Goal: Transaction & Acquisition: Purchase product/service

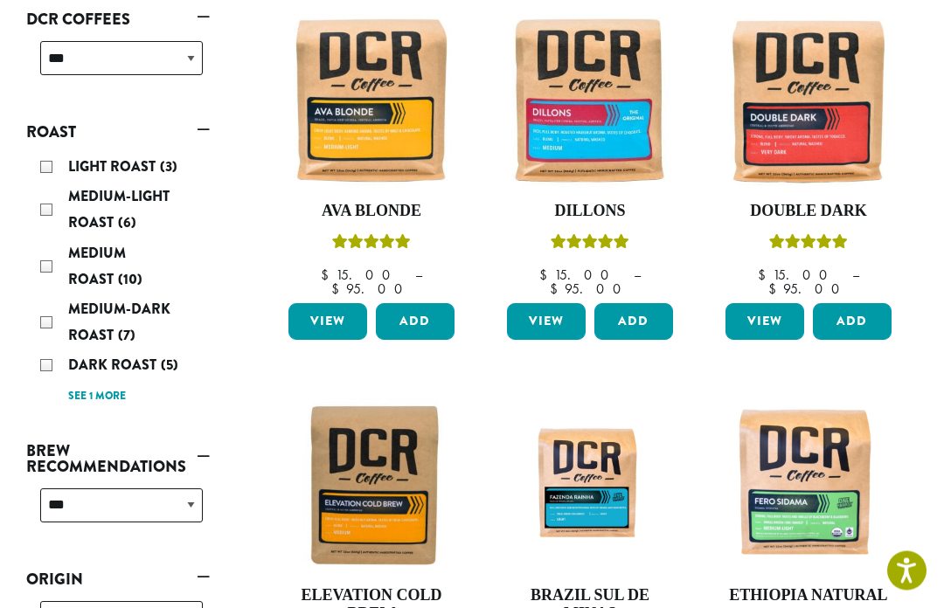
scroll to position [302, 0]
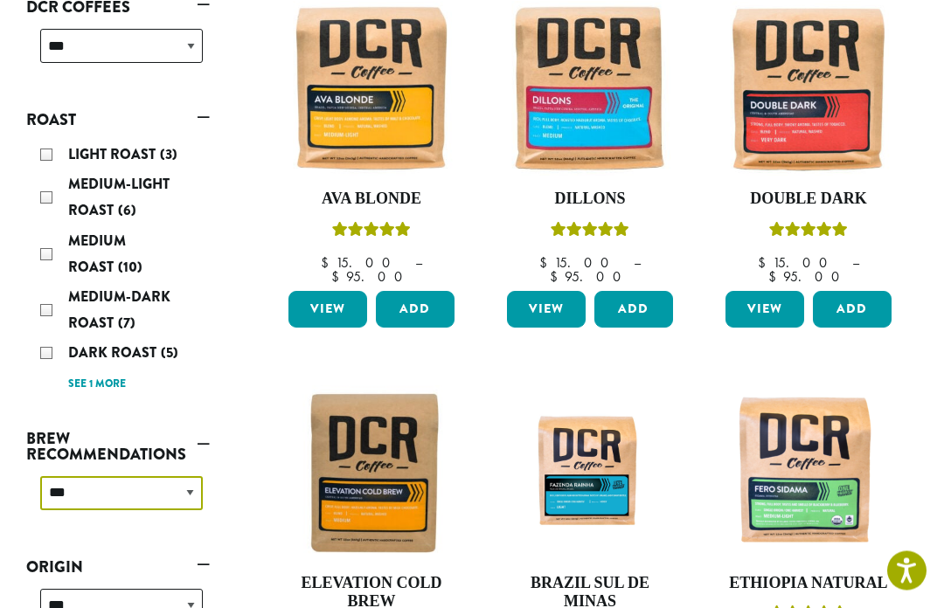
click at [191, 477] on select "**********" at bounding box center [121, 494] width 163 height 34
select select "********"
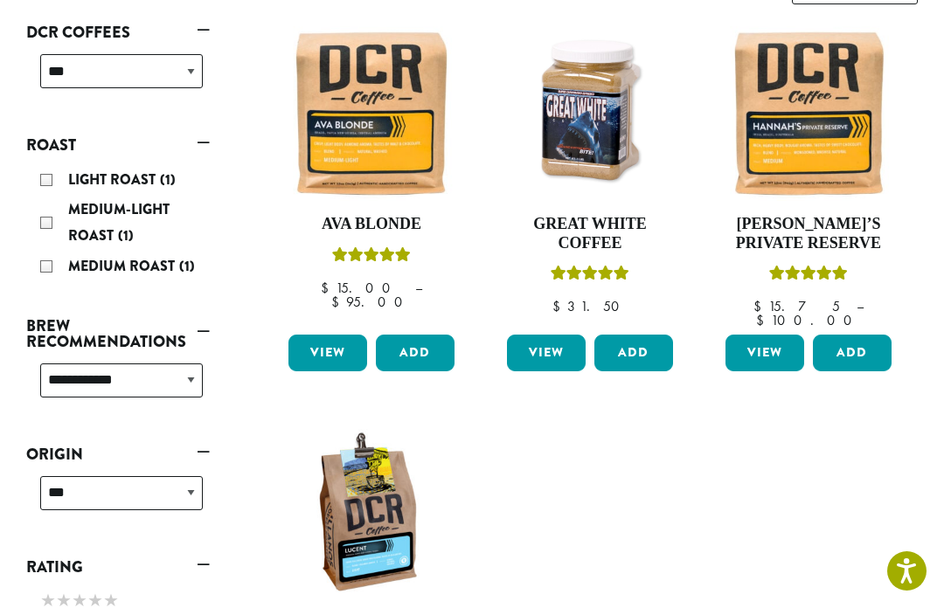
scroll to position [280, 0]
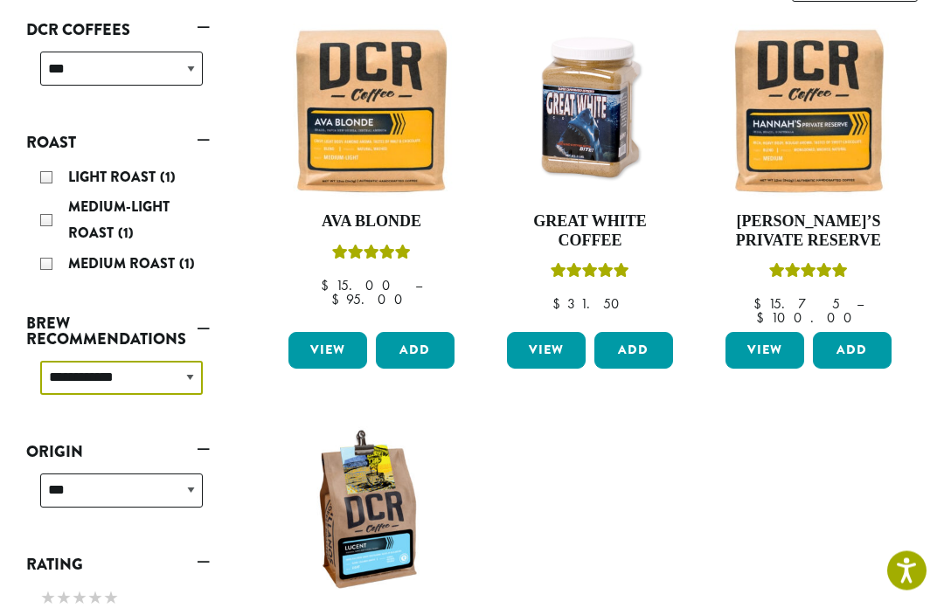
click at [196, 382] on select "**********" at bounding box center [121, 379] width 163 height 34
select select
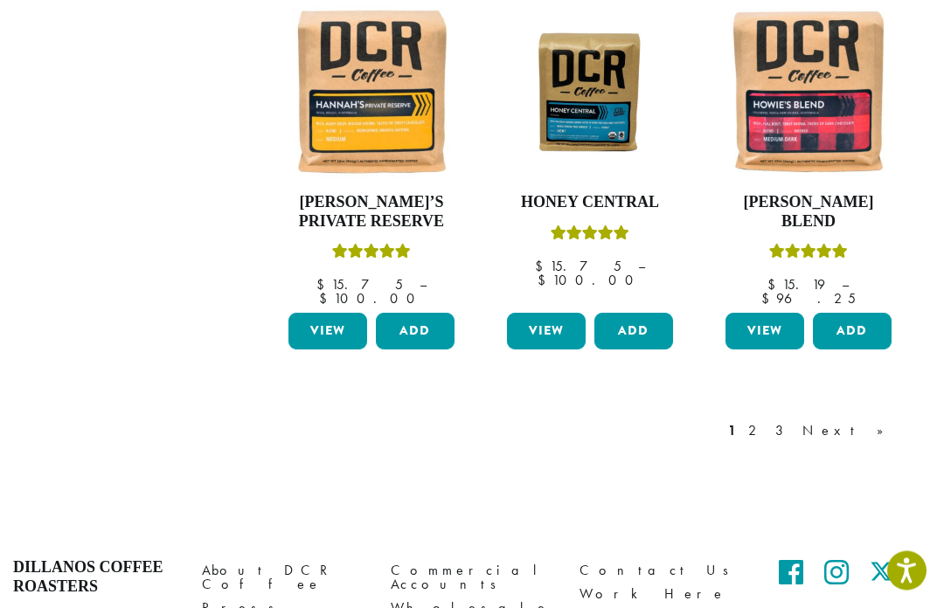
scroll to position [1530, 0]
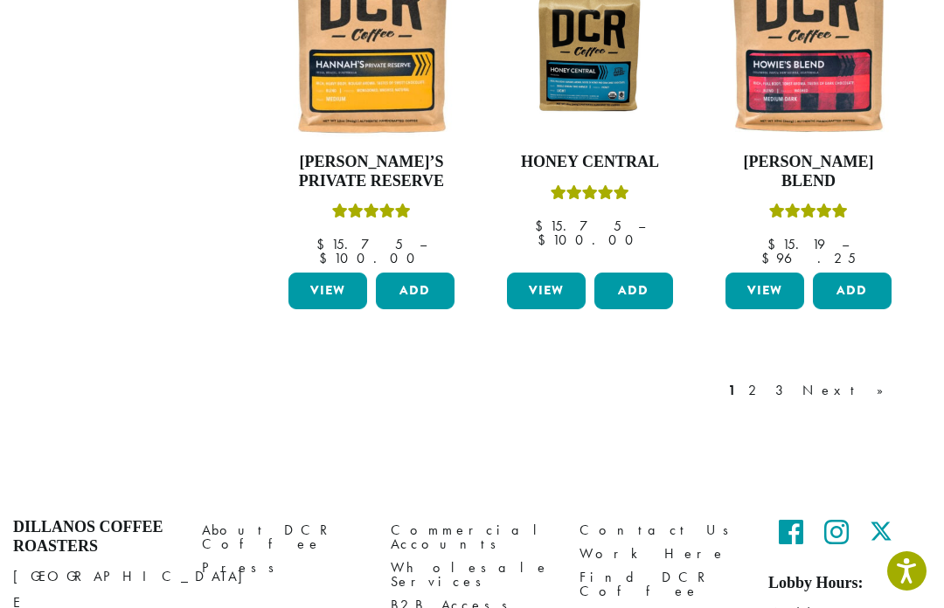
click at [876, 380] on link "Next »" at bounding box center [849, 390] width 100 height 21
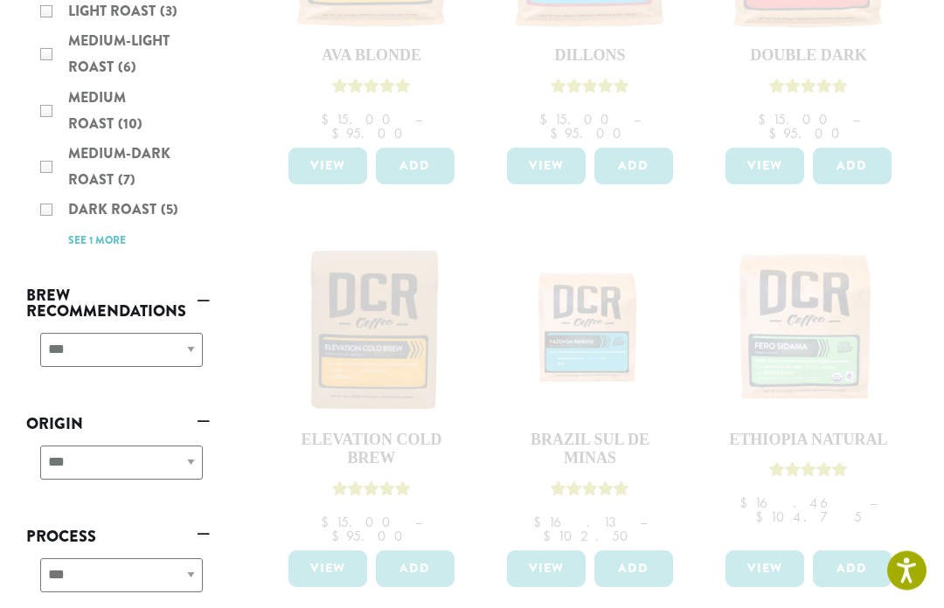
scroll to position [443, 0]
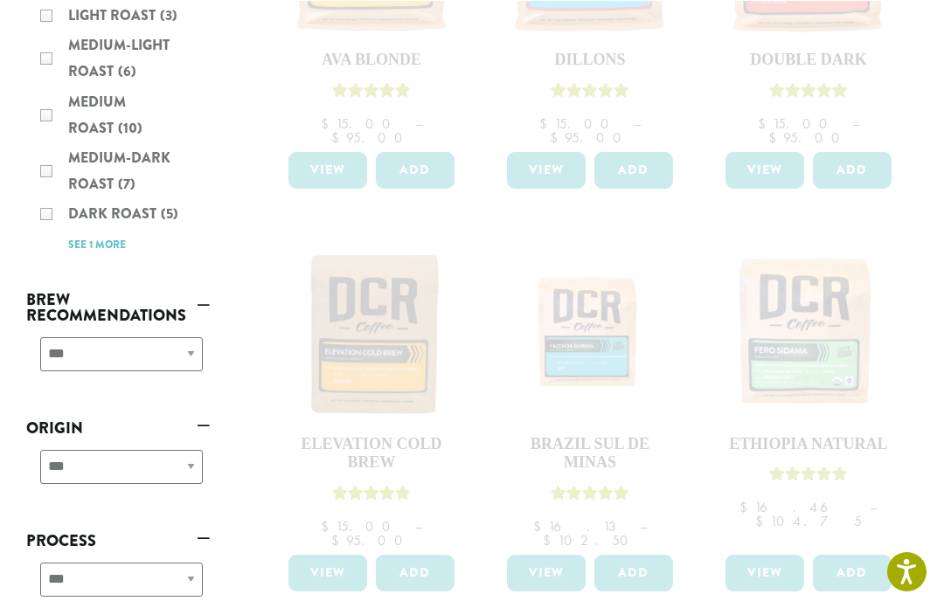
click at [50, 149] on div "Light Roast (3) Medium-Light Roast (6) Medium Roast (10) Medium-Dark Roast (7) …" at bounding box center [118, 129] width 184 height 268
click at [58, 146] on div "Light Roast (3) Medium-Light Roast (6) Medium Roast (10) Medium-Dark Roast (7) …" at bounding box center [118, 129] width 184 height 268
click at [51, 144] on div "Light Roast (3) Medium-Light Roast (6) Medium Roast (10) Medium-Dark Roast (7) …" at bounding box center [118, 129] width 184 height 268
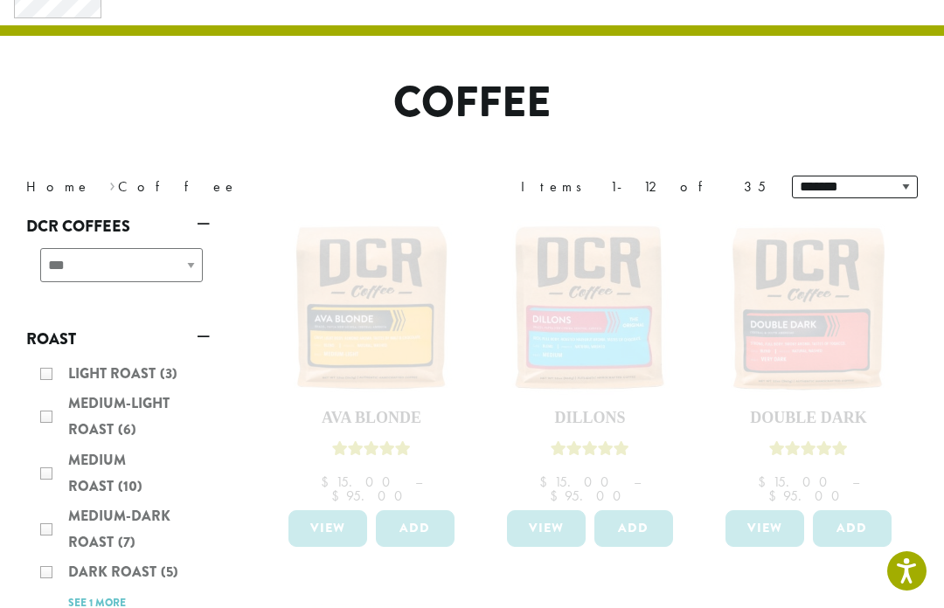
scroll to position [0, 0]
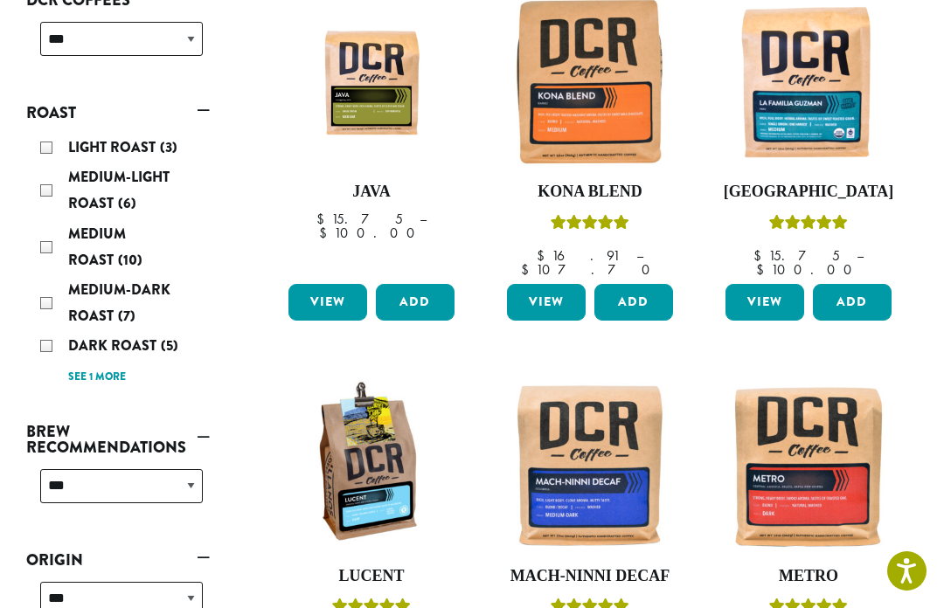
scroll to position [274, 0]
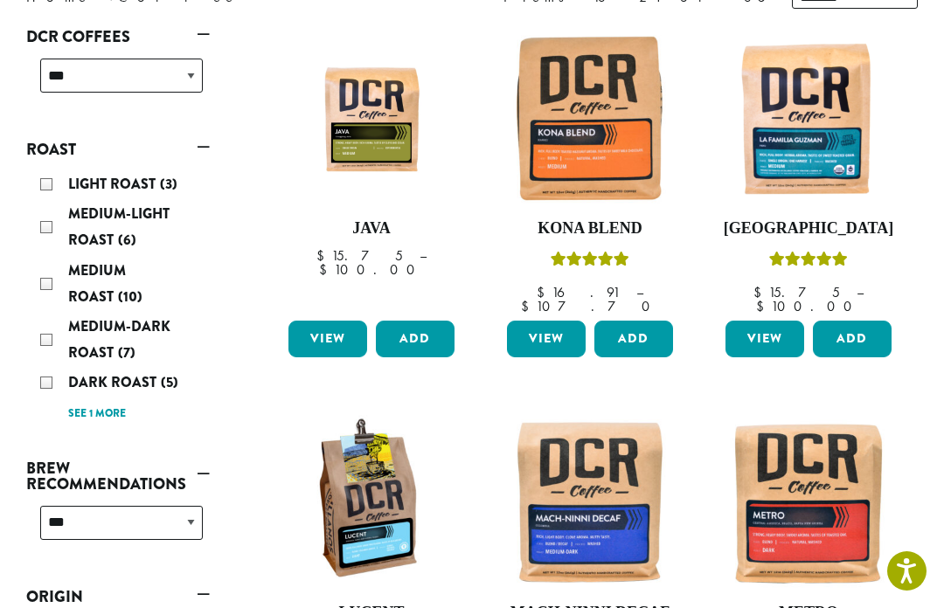
click at [52, 319] on div "Medium-Dark Roast (7)" at bounding box center [121, 340] width 163 height 52
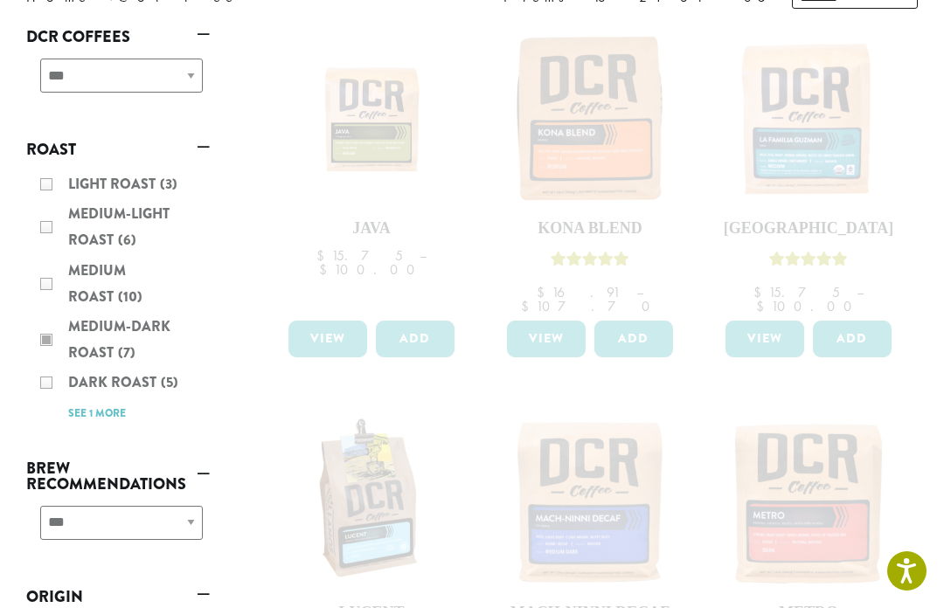
click at [47, 363] on div "Light Roast (3) Medium-Light Roast (6) Medium Roast (10) Medium-Dark Roast (7) …" at bounding box center [118, 298] width 184 height 268
click at [50, 364] on div "Light Roast (3) Medium-Light Roast (6) Medium Roast (10) Medium-Dark Roast (7) …" at bounding box center [118, 298] width 184 height 268
click at [48, 360] on div "Light Roast (3) Medium-Light Roast (6) Medium Roast (10) Medium-Dark Roast (7) …" at bounding box center [118, 298] width 184 height 268
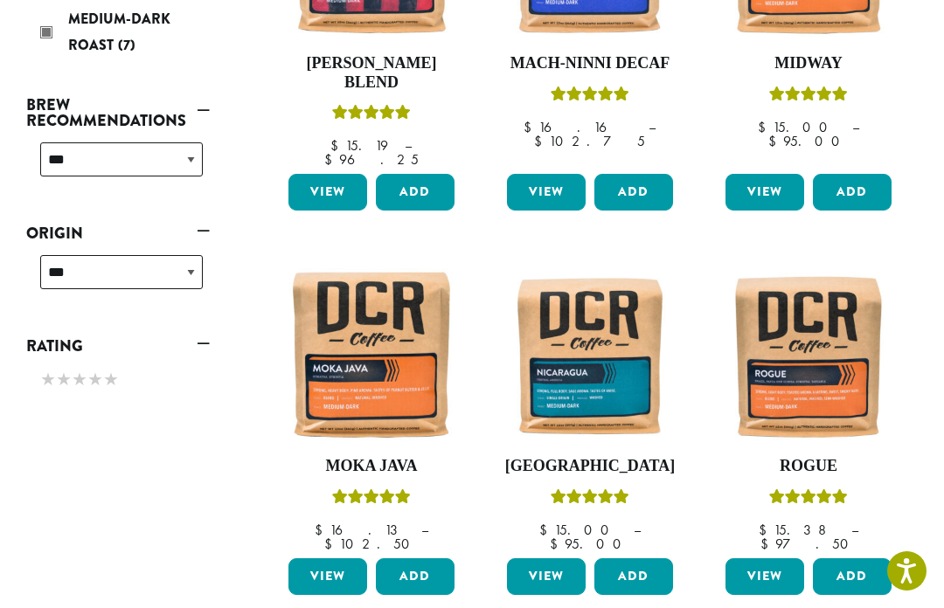
scroll to position [484, 0]
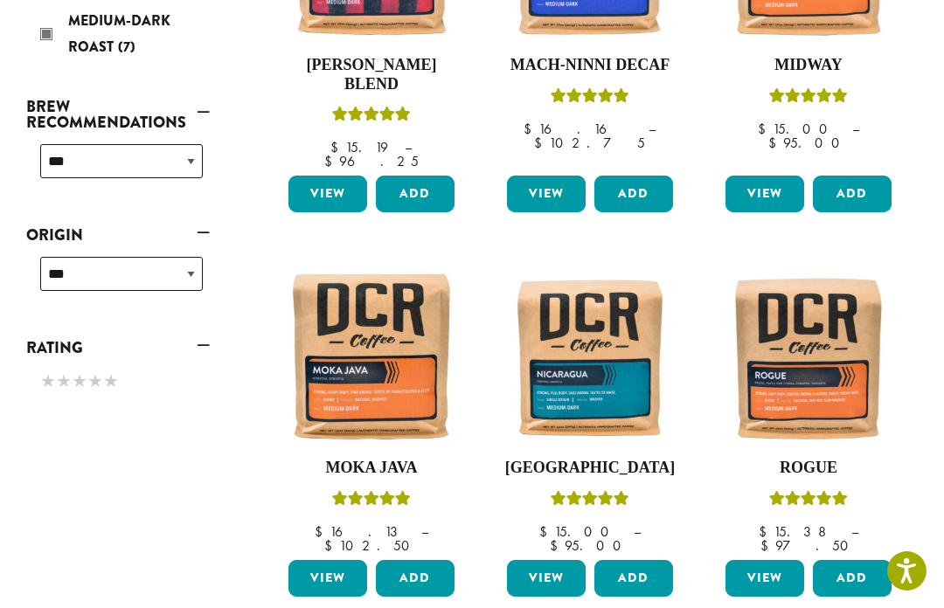
click at [755, 560] on link "View" at bounding box center [764, 578] width 79 height 37
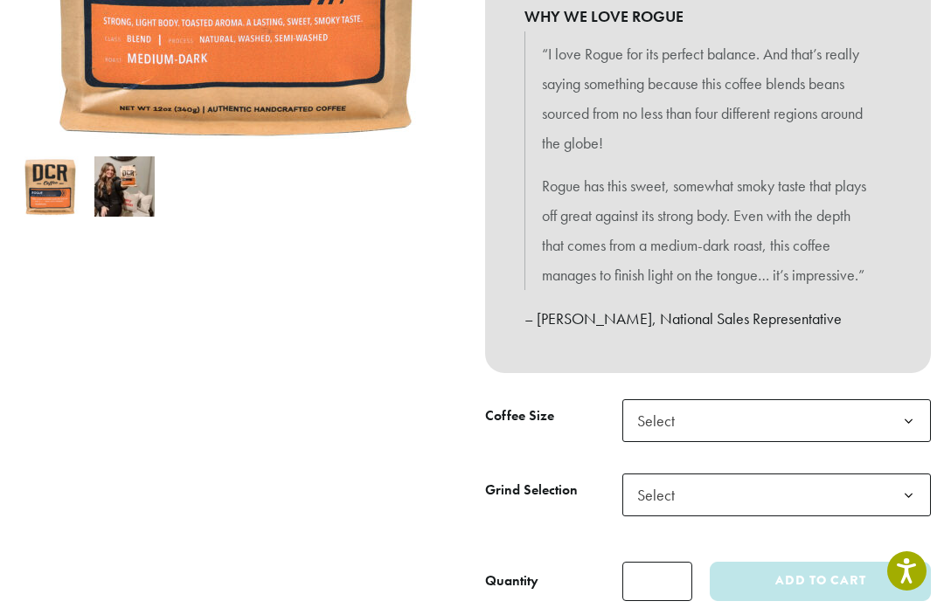
scroll to position [496, 0]
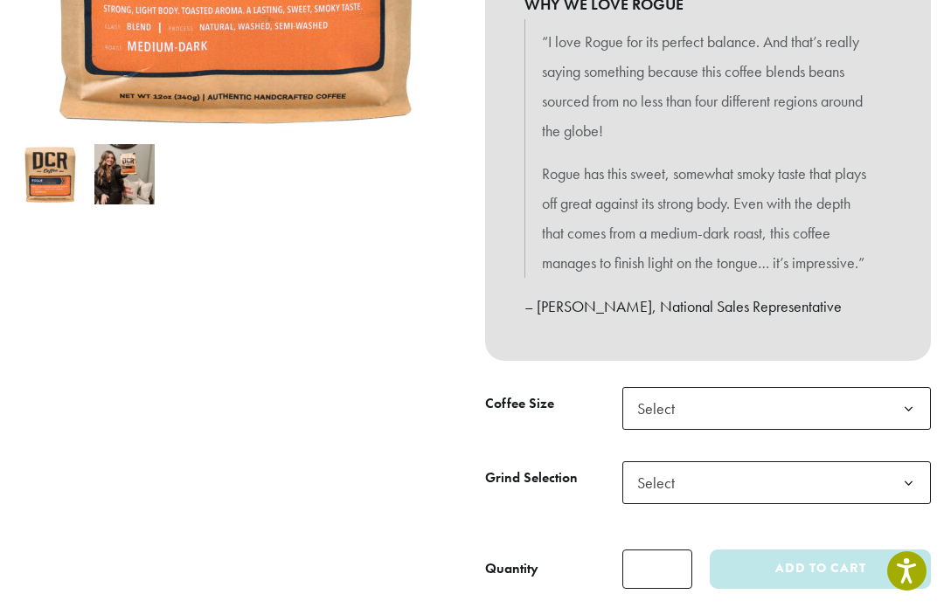
click at [892, 403] on b at bounding box center [908, 409] width 43 height 43
click at [905, 466] on b at bounding box center [908, 483] width 43 height 43
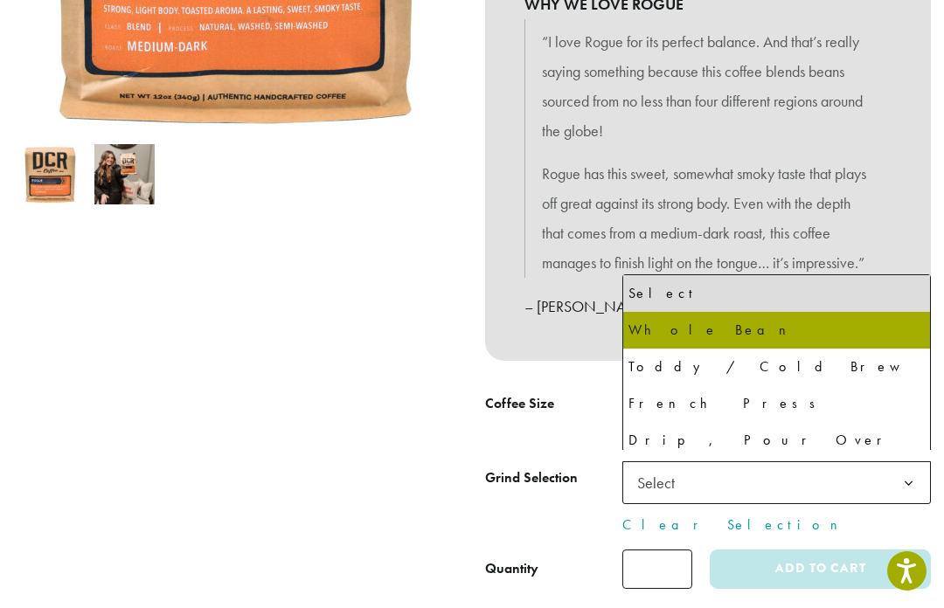
select select "**********"
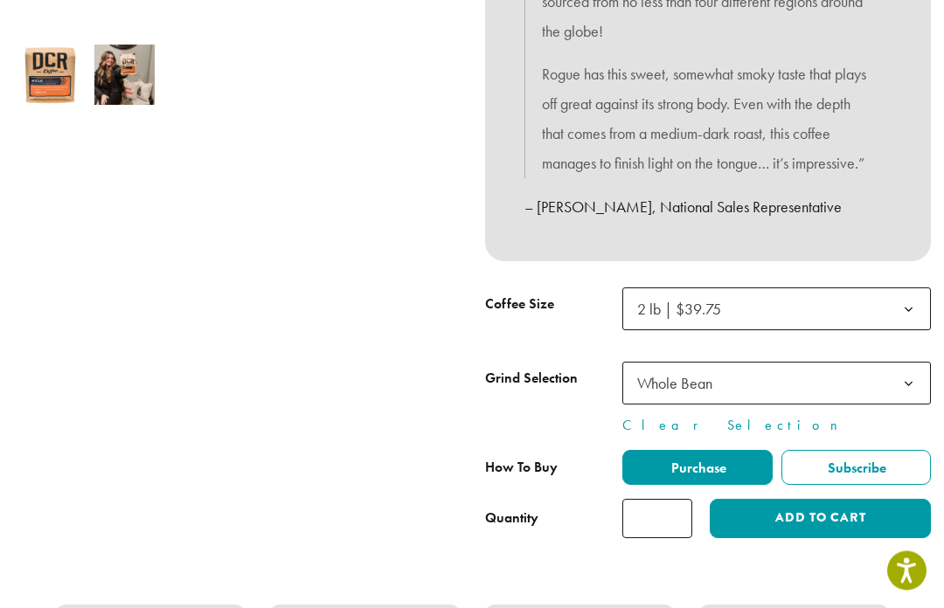
scroll to position [596, 0]
click at [707, 464] on span "Purchase" at bounding box center [698, 468] width 58 height 18
click at [786, 509] on button "Add to cart" at bounding box center [820, 518] width 221 height 39
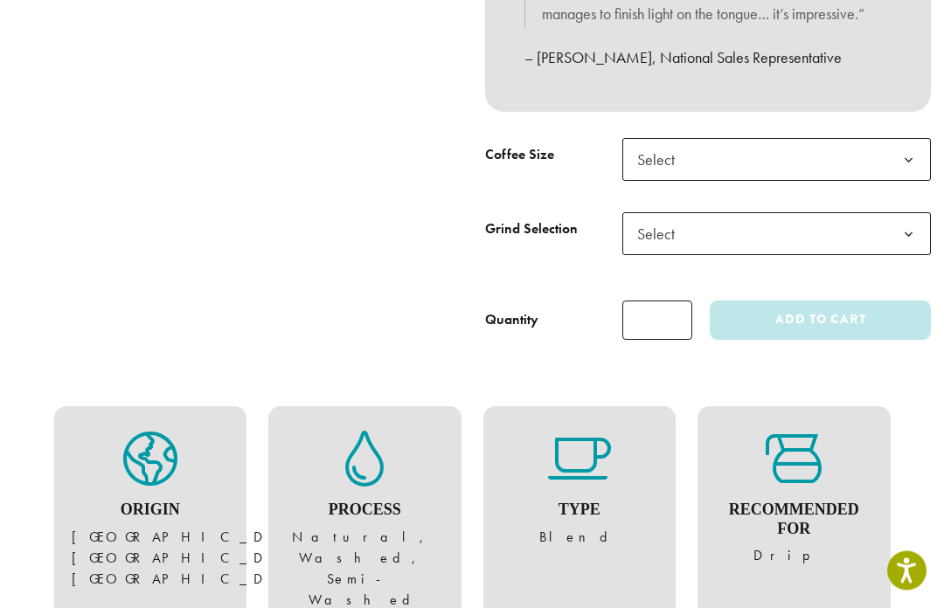
scroll to position [745, 0]
click at [825, 324] on button "Add to cart" at bounding box center [820, 320] width 221 height 39
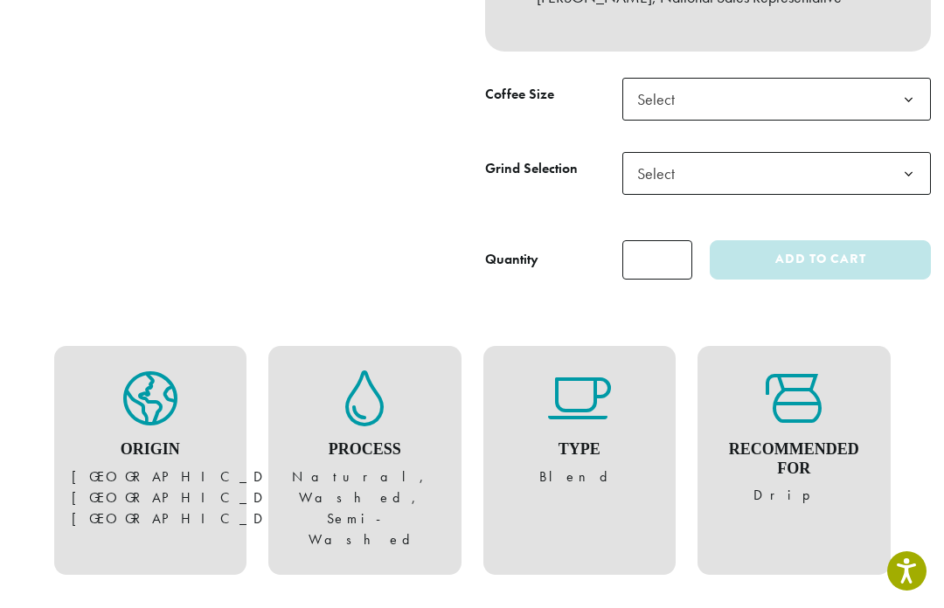
click at [896, 92] on b at bounding box center [908, 100] width 43 height 43
click at [910, 156] on b at bounding box center [908, 174] width 43 height 43
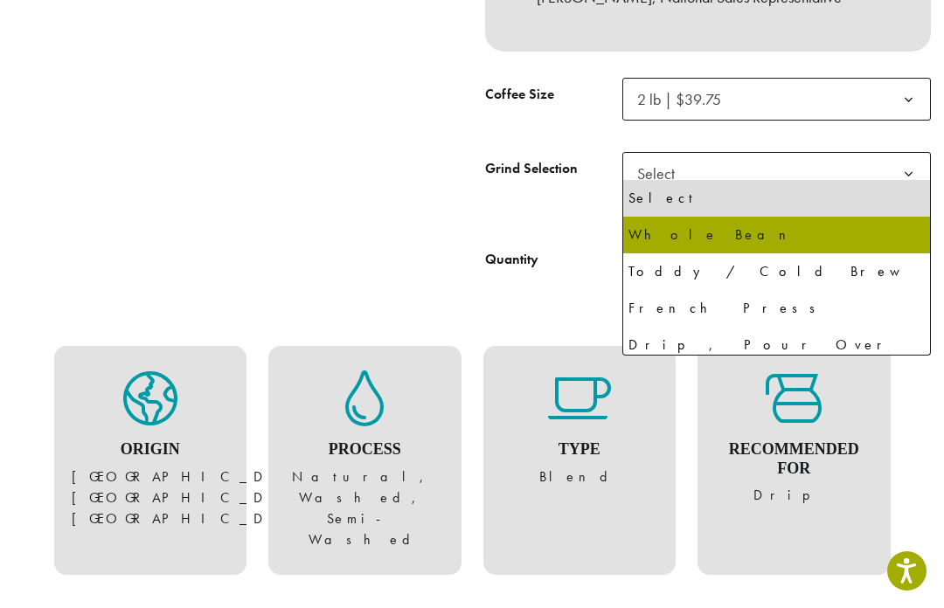
select select "**********"
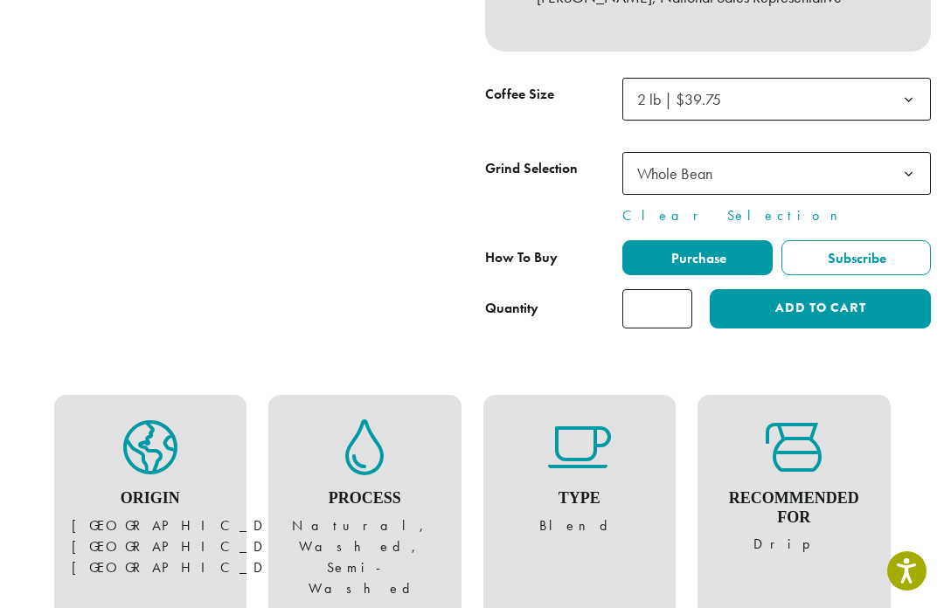
click at [818, 297] on button "Add to cart" at bounding box center [820, 308] width 221 height 39
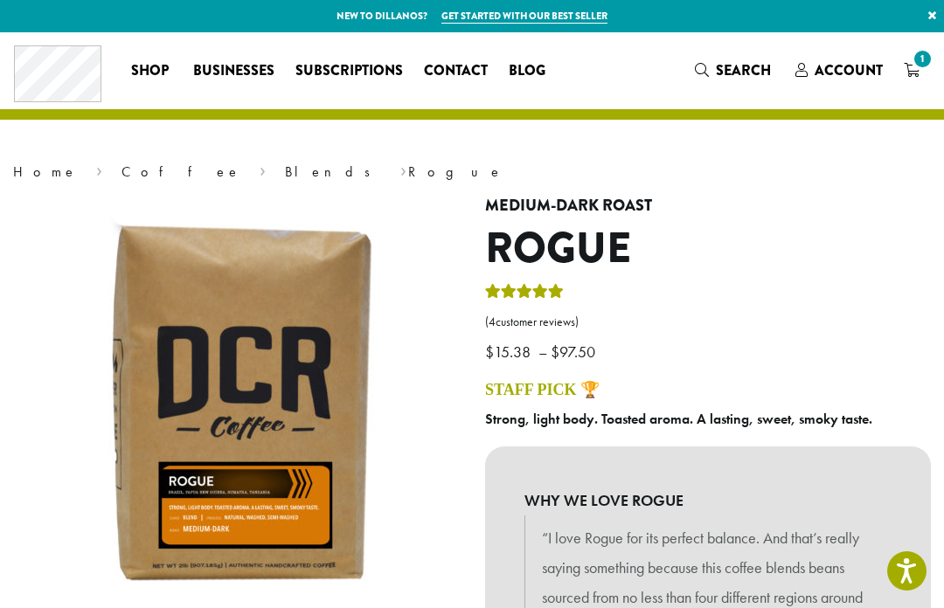
click at [121, 174] on link "Coffee" at bounding box center [181, 172] width 120 height 18
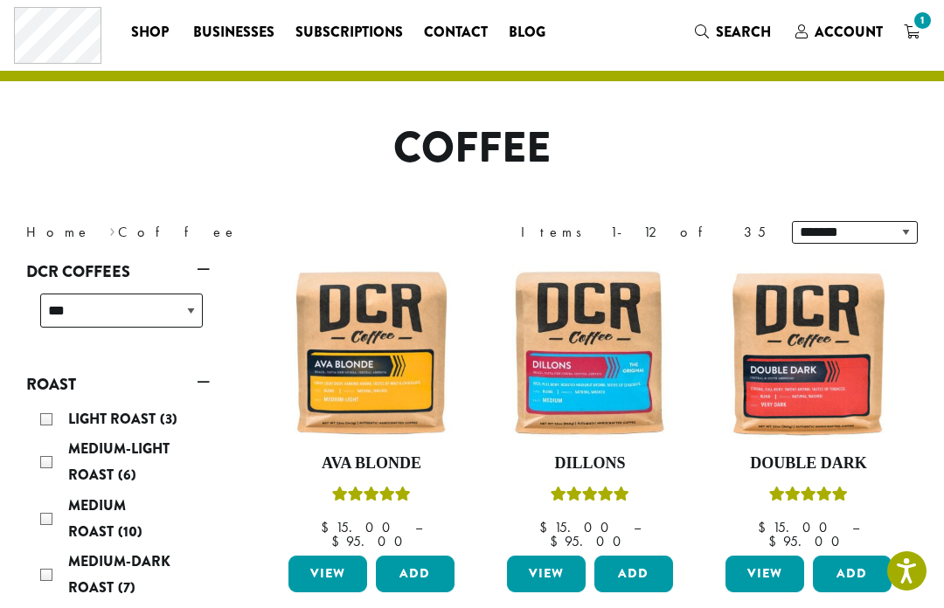
scroll to position [44, 0]
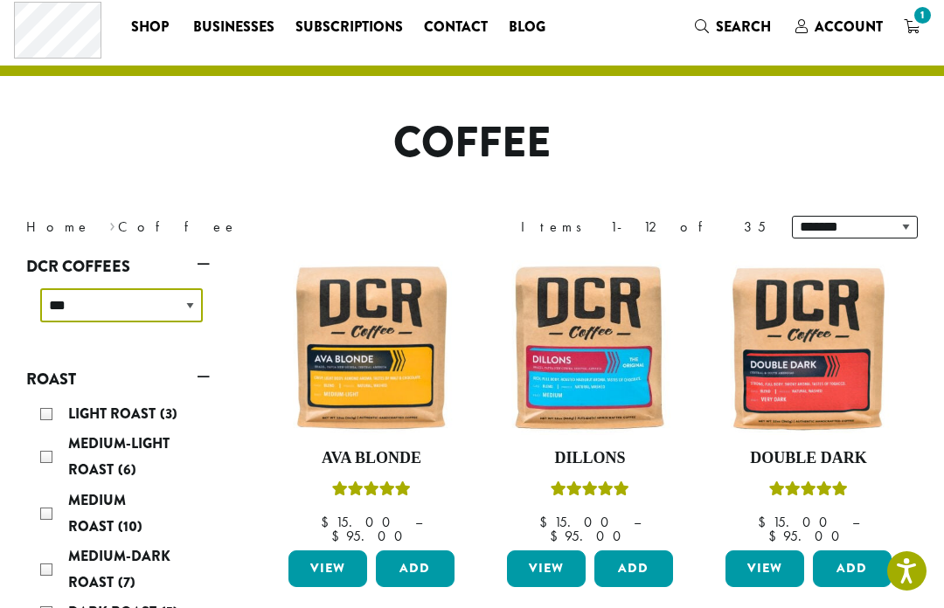
click at [191, 311] on select "**********" at bounding box center [121, 305] width 163 height 34
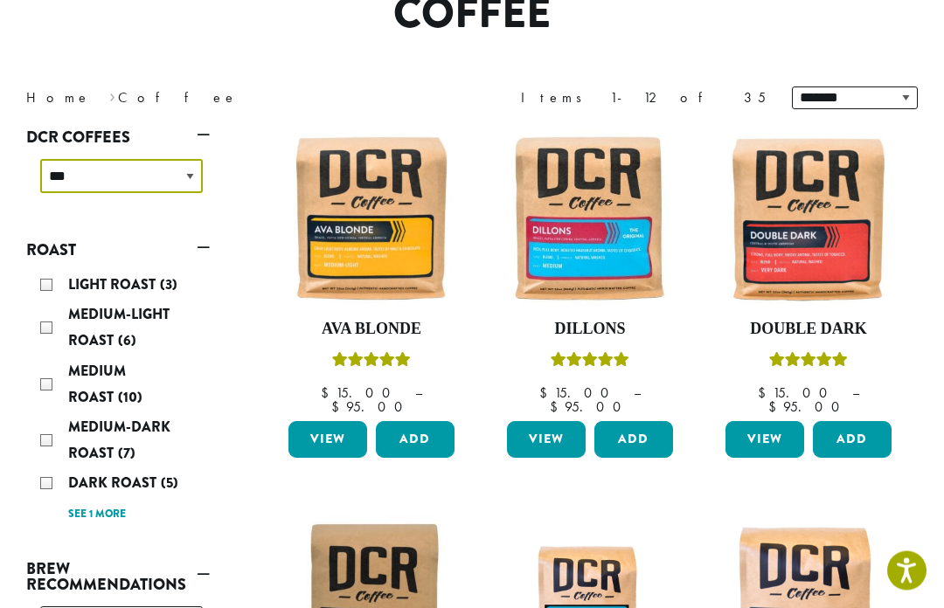
scroll to position [176, 0]
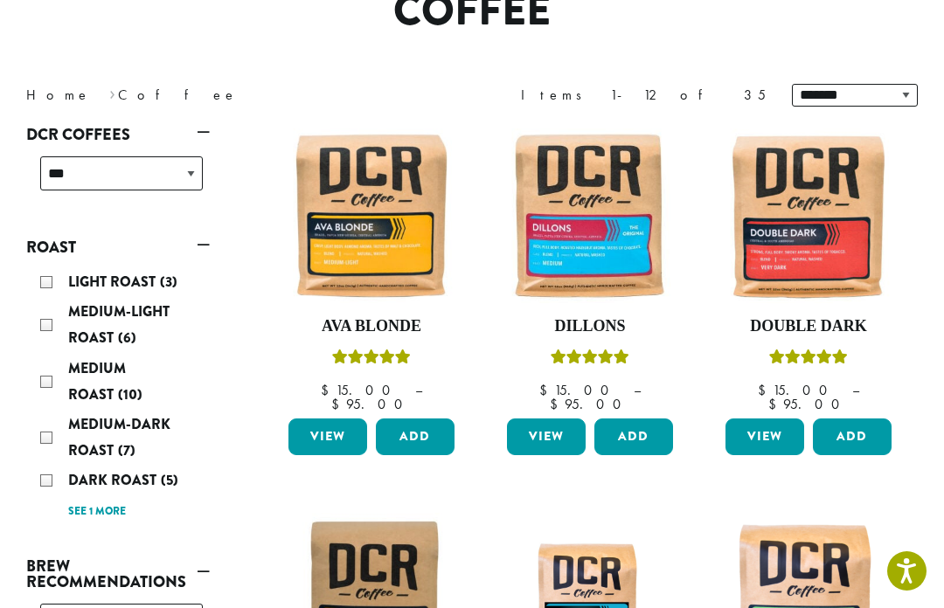
click at [45, 467] on div "Light Roast (3) Medium-Light Roast (6) Medium Roast (10) Medium-Dark Roast (7) …" at bounding box center [121, 396] width 177 height 268
click at [50, 468] on div "Dark Roast (5)" at bounding box center [121, 481] width 163 height 26
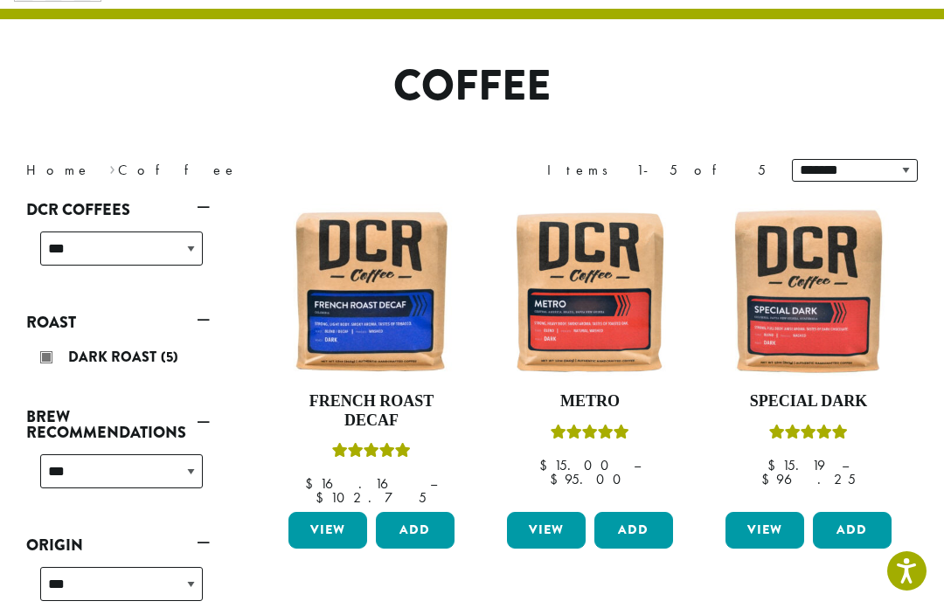
scroll to position [107, 0]
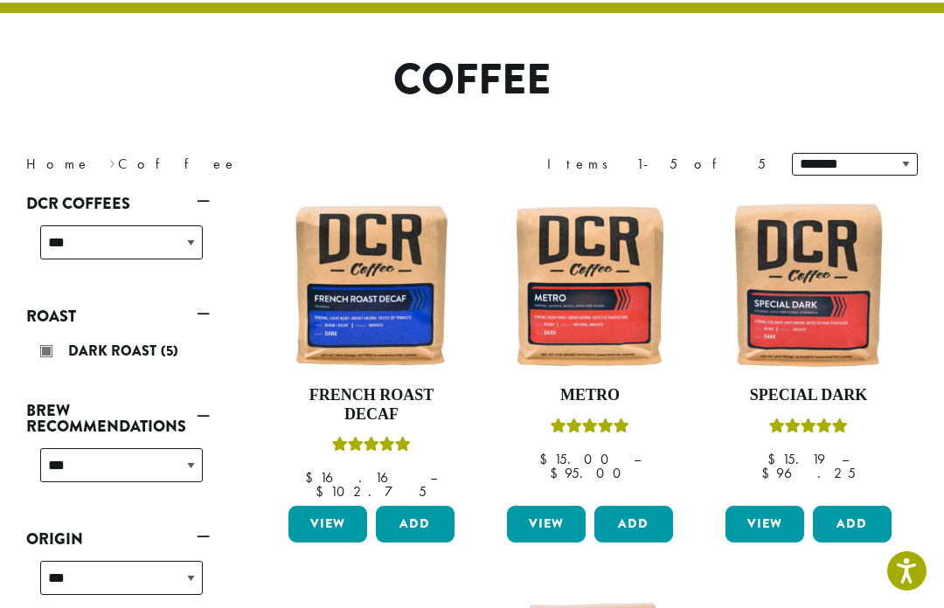
click at [850, 507] on button "Add" at bounding box center [852, 524] width 79 height 37
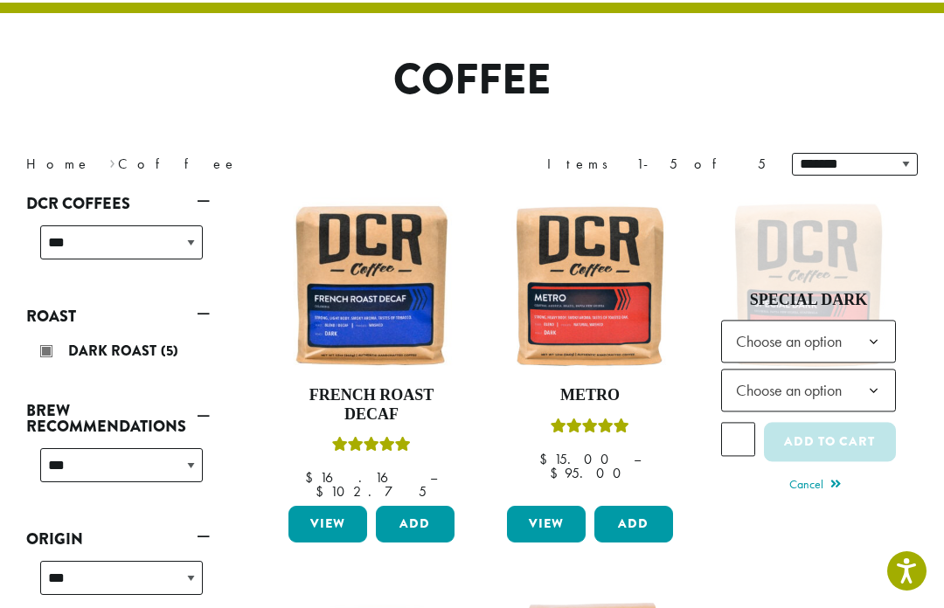
click at [867, 329] on b at bounding box center [873, 343] width 43 height 43
click at [875, 378] on b at bounding box center [873, 392] width 43 height 43
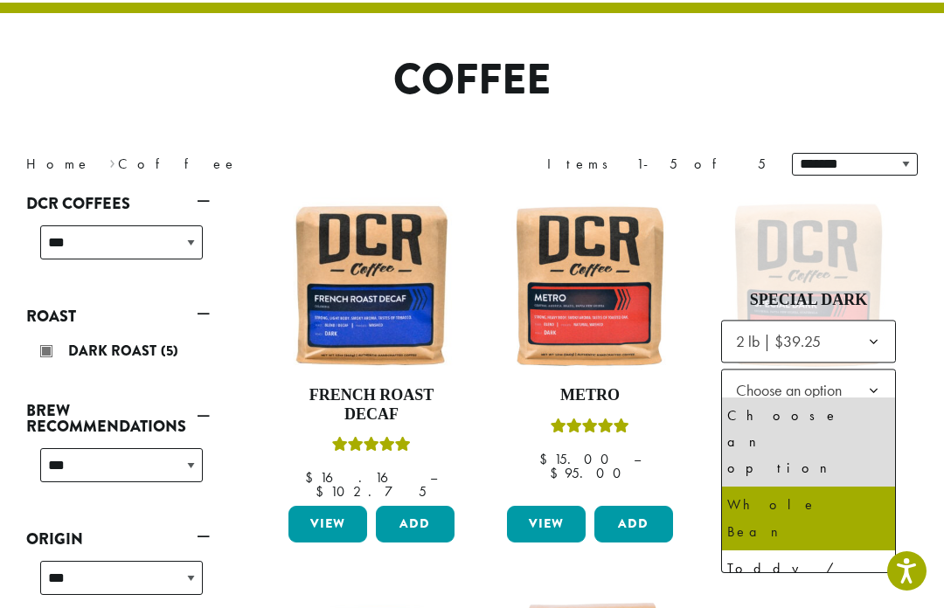
select select "**********"
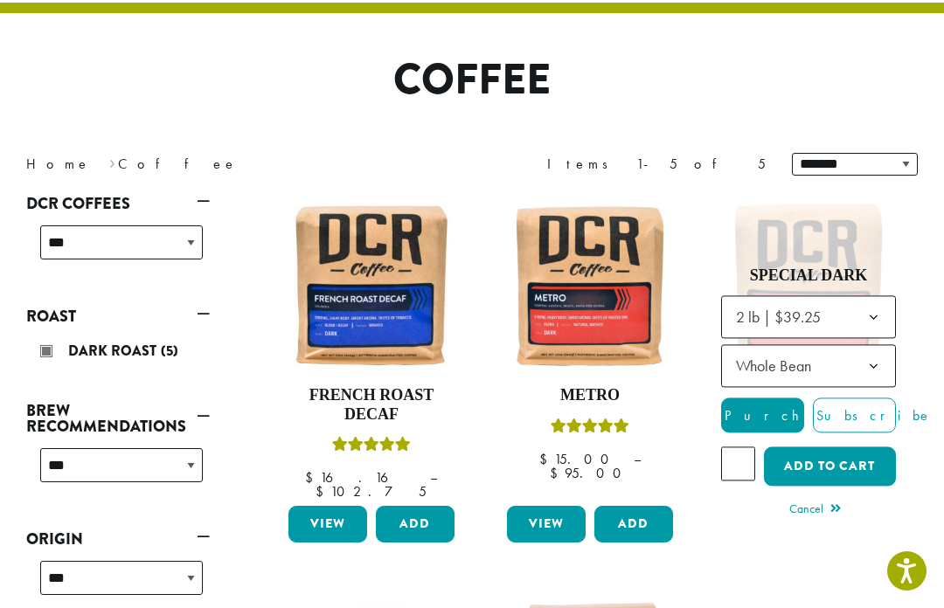
click at [859, 447] on button "Add to cart" at bounding box center [830, 466] width 132 height 39
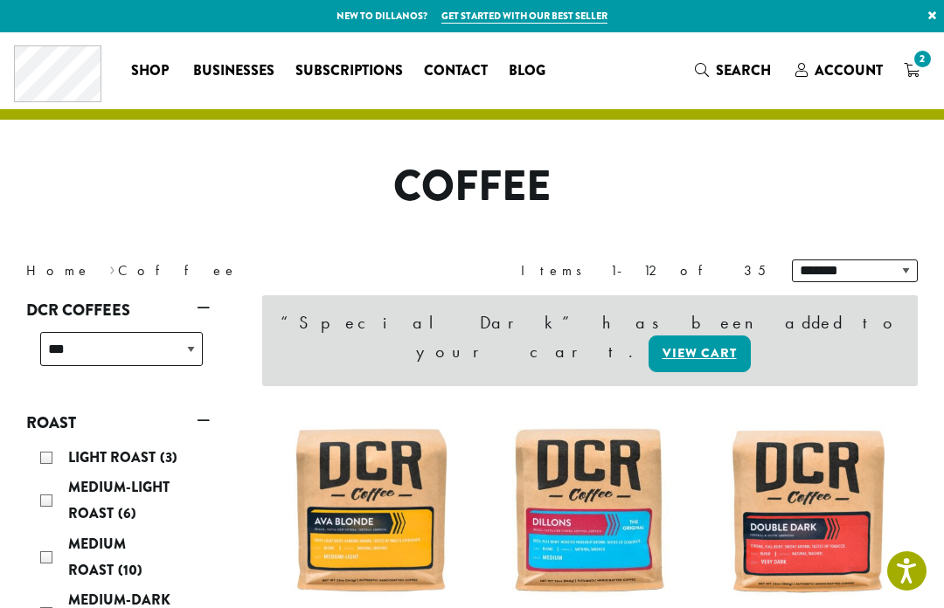
click at [917, 68] on span "2" at bounding box center [923, 59] width 24 height 24
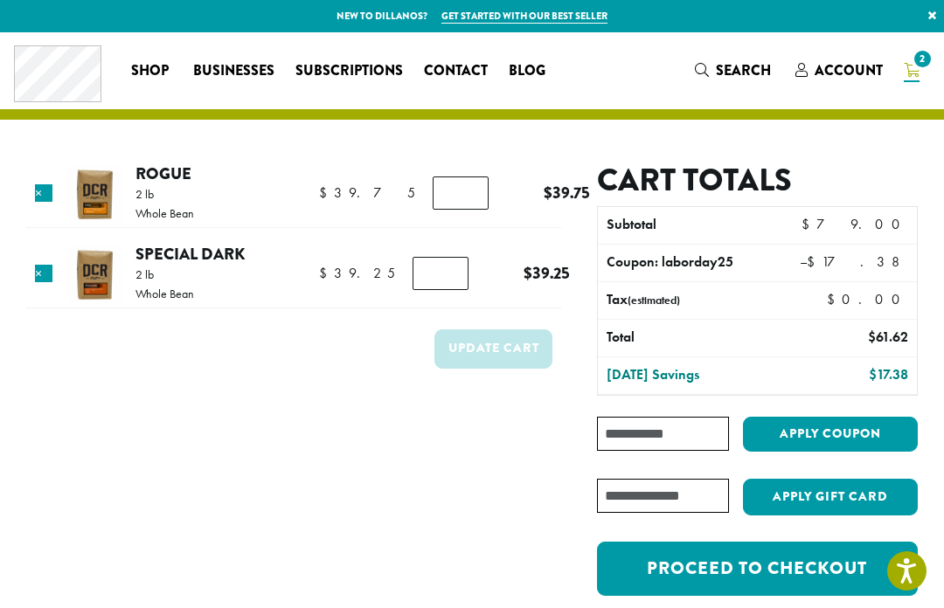
click at [440, 202] on input "*" at bounding box center [461, 193] width 56 height 33
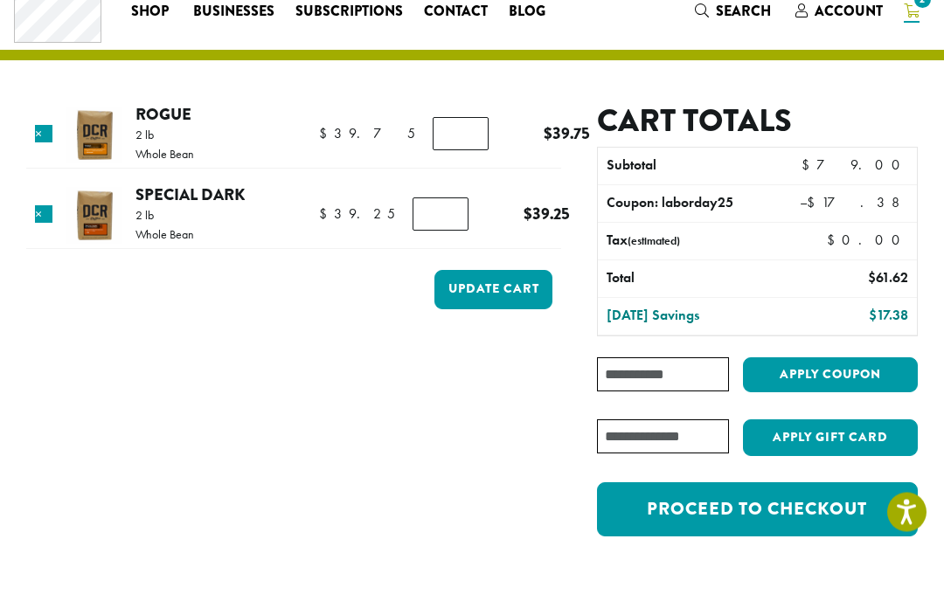
type input "*"
click at [446, 257] on input "*" at bounding box center [440, 273] width 56 height 33
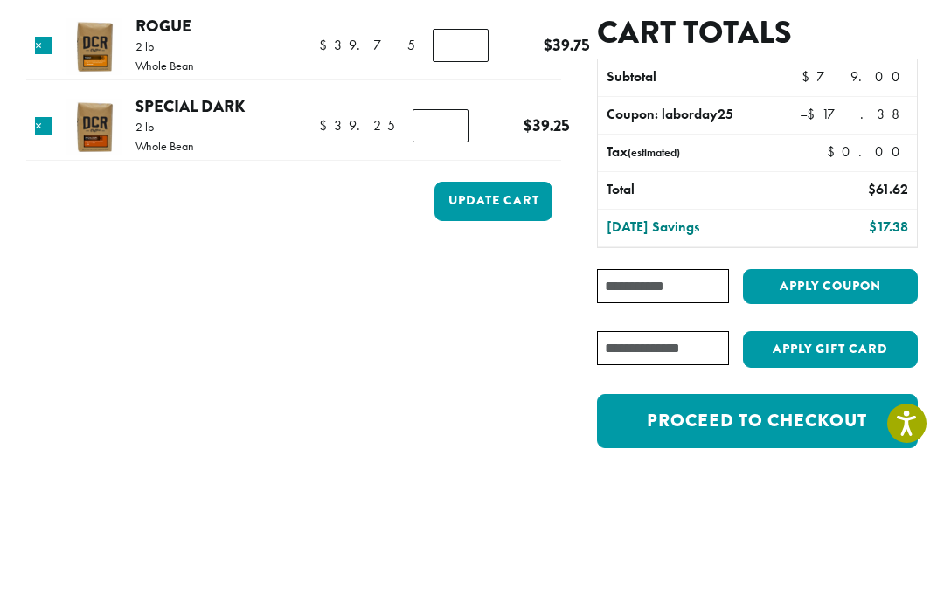
type input "*"
click at [516, 329] on button "Update cart" at bounding box center [493, 348] width 118 height 39
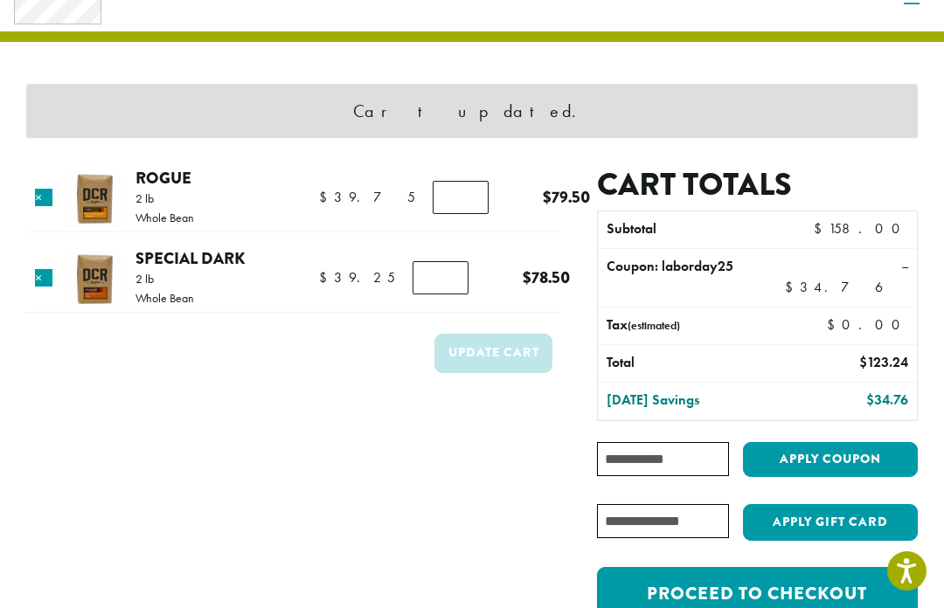
scroll to position [73, 0]
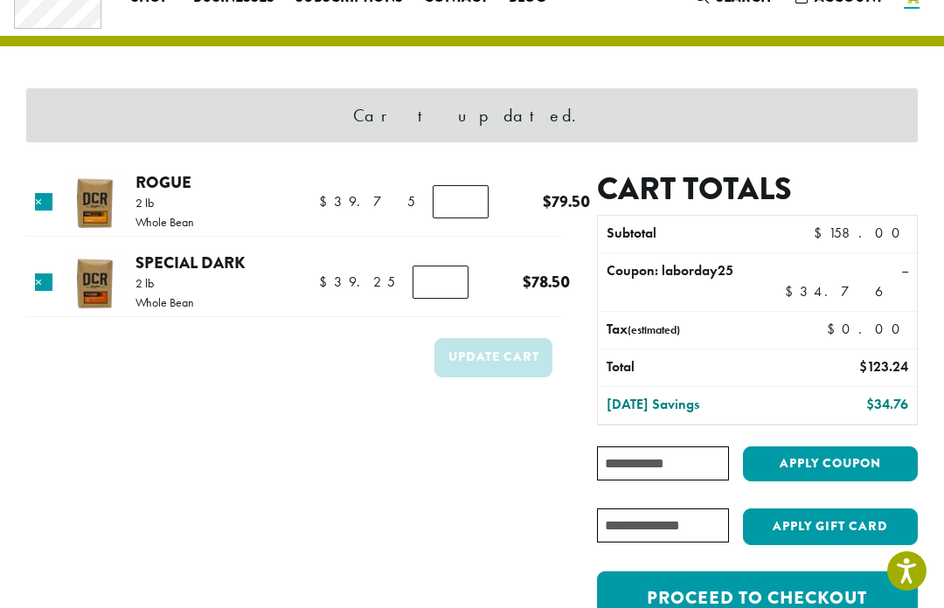
click at [448, 282] on input "*" at bounding box center [440, 282] width 56 height 33
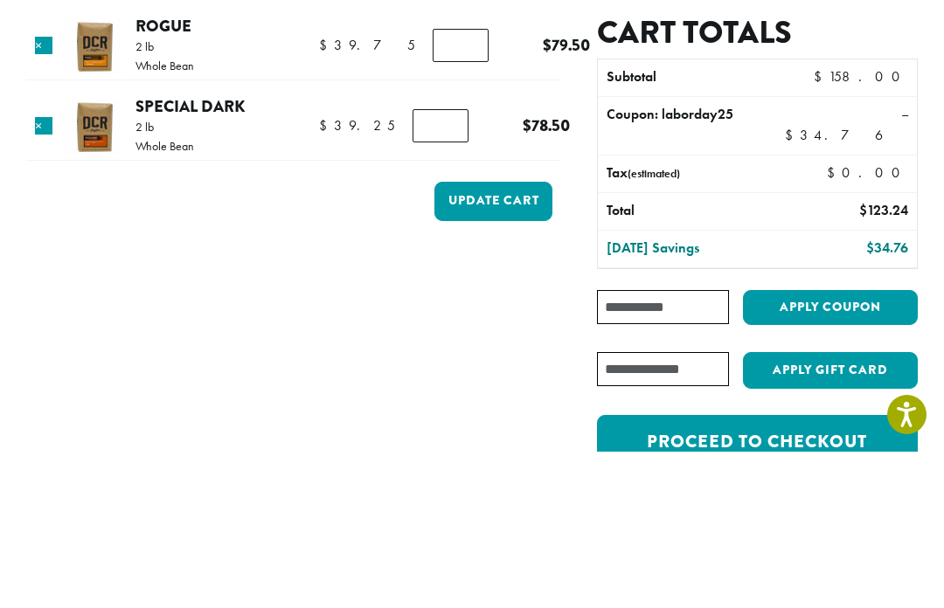
type input "*"
click at [498, 338] on button "Update cart" at bounding box center [493, 357] width 118 height 39
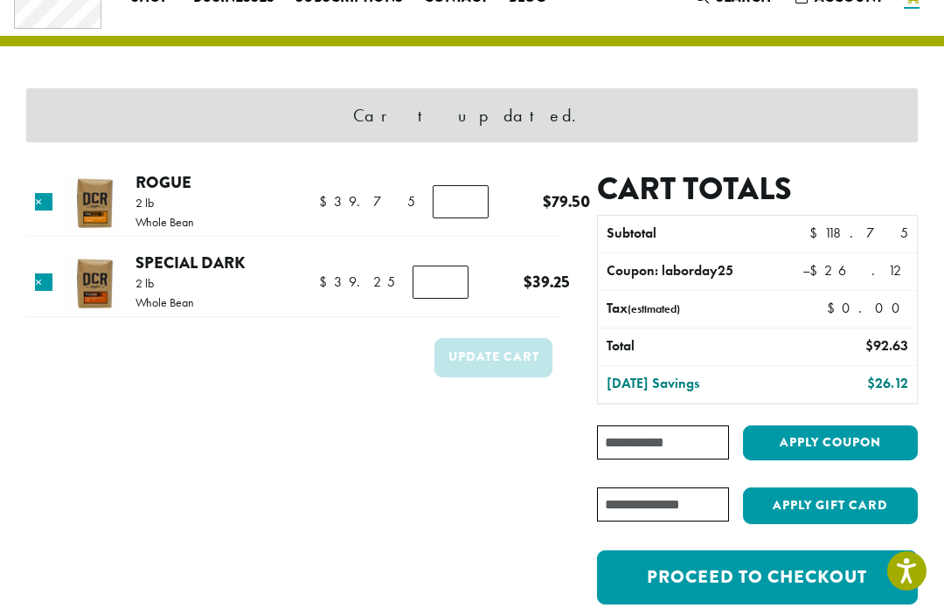
click at [779, 576] on link "Proceed to checkout" at bounding box center [757, 578] width 321 height 54
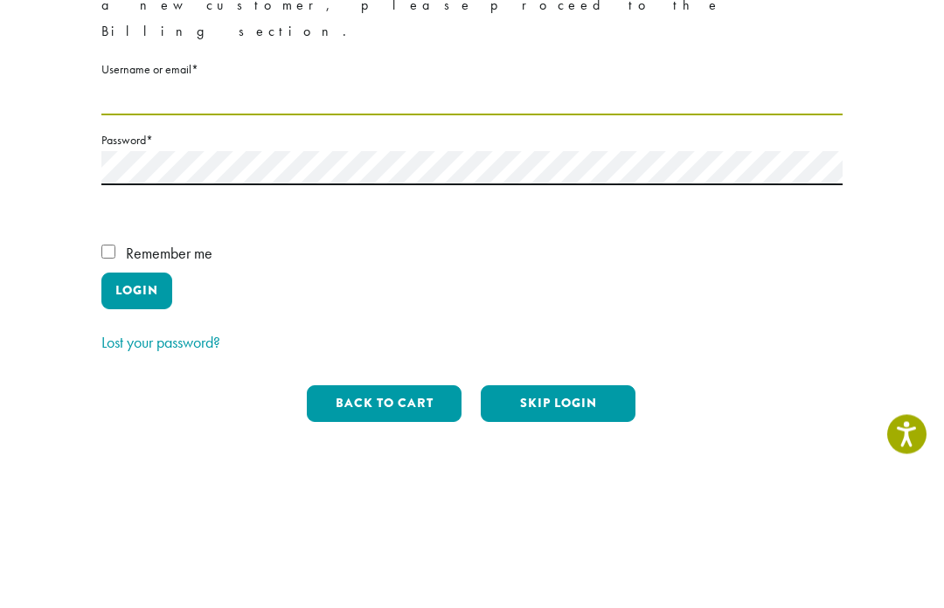
type input "**********"
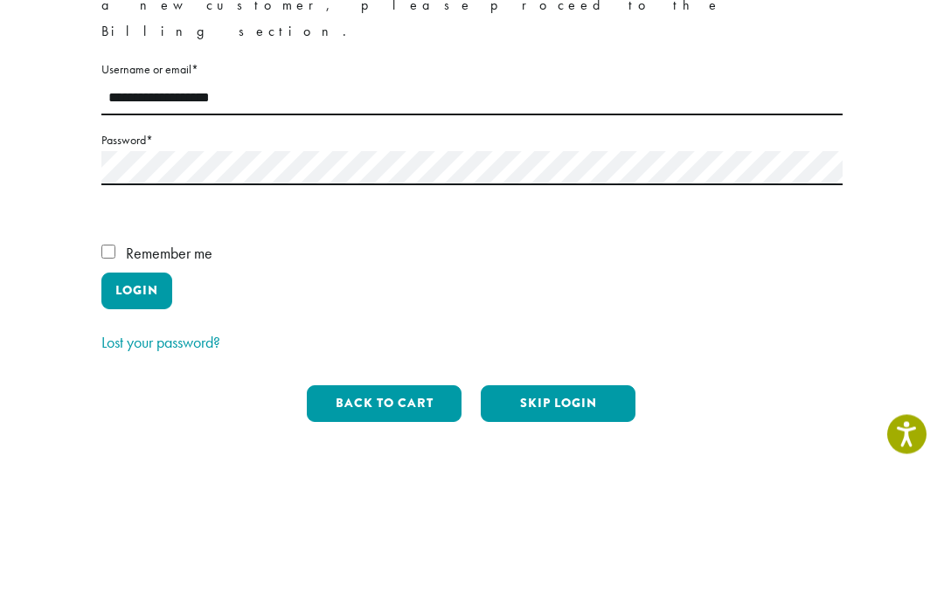
click at [136, 410] on button "Login" at bounding box center [136, 428] width 71 height 37
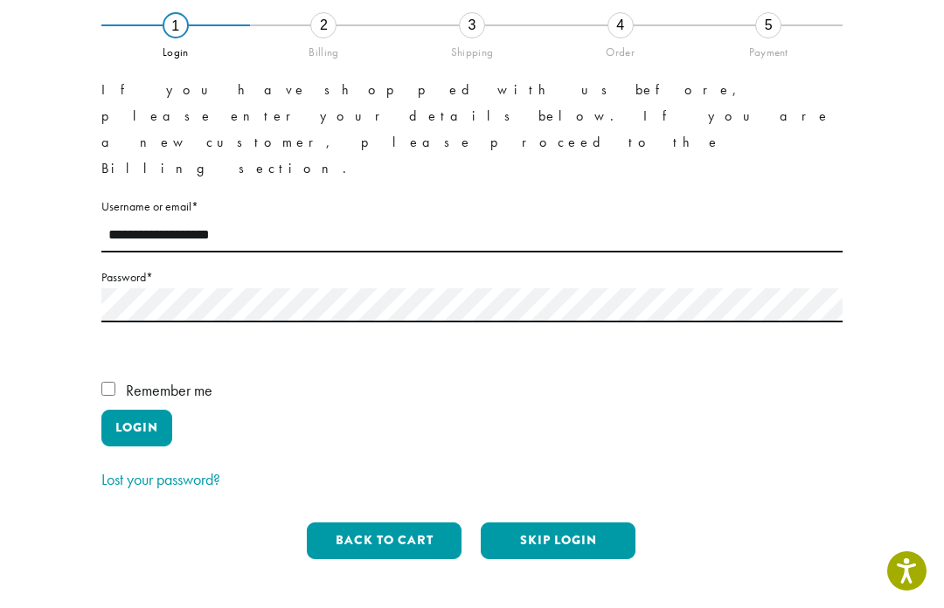
click at [101, 377] on label "Remember me" at bounding box center [471, 393] width 741 height 33
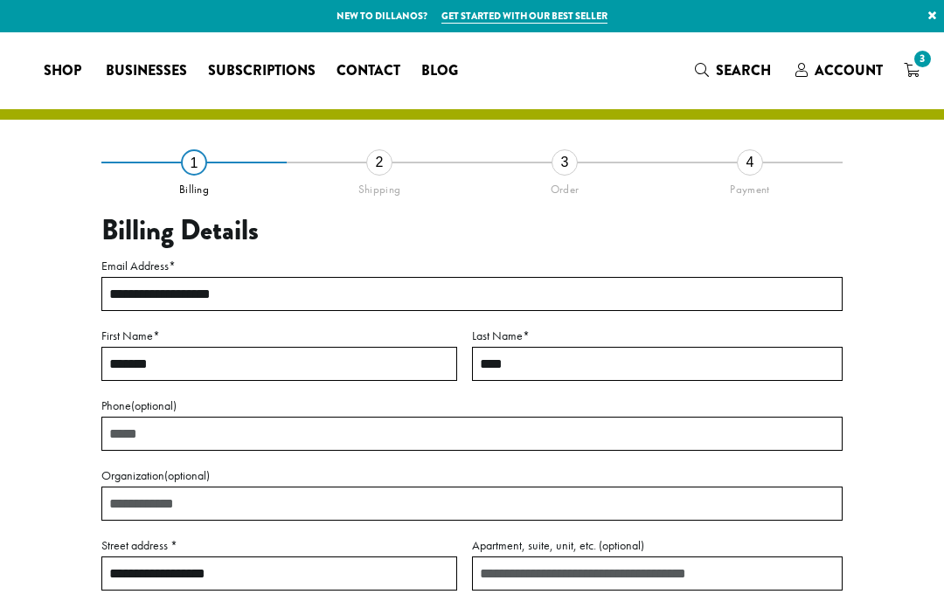
select select "**"
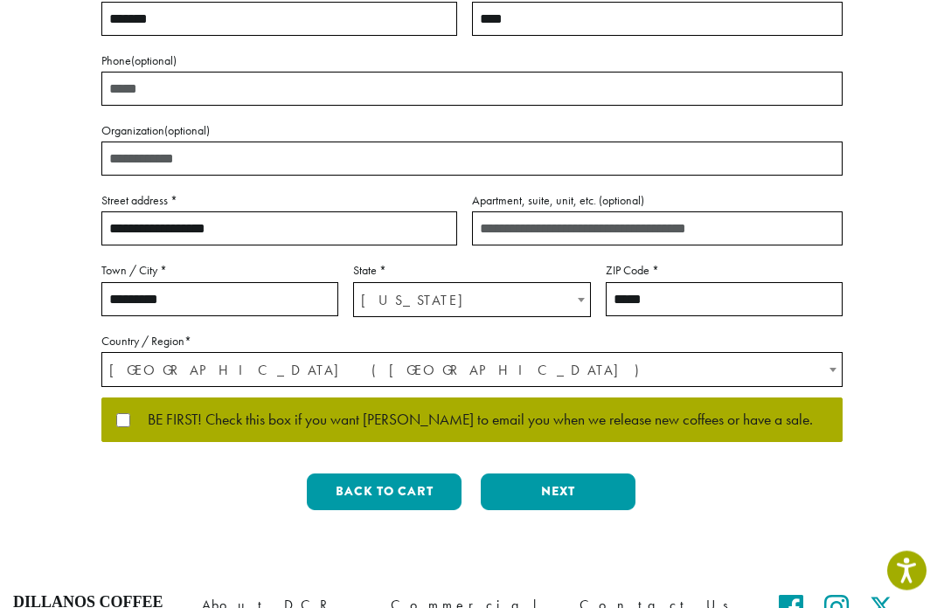
scroll to position [345, 0]
click at [563, 492] on button "Next" at bounding box center [558, 492] width 155 height 37
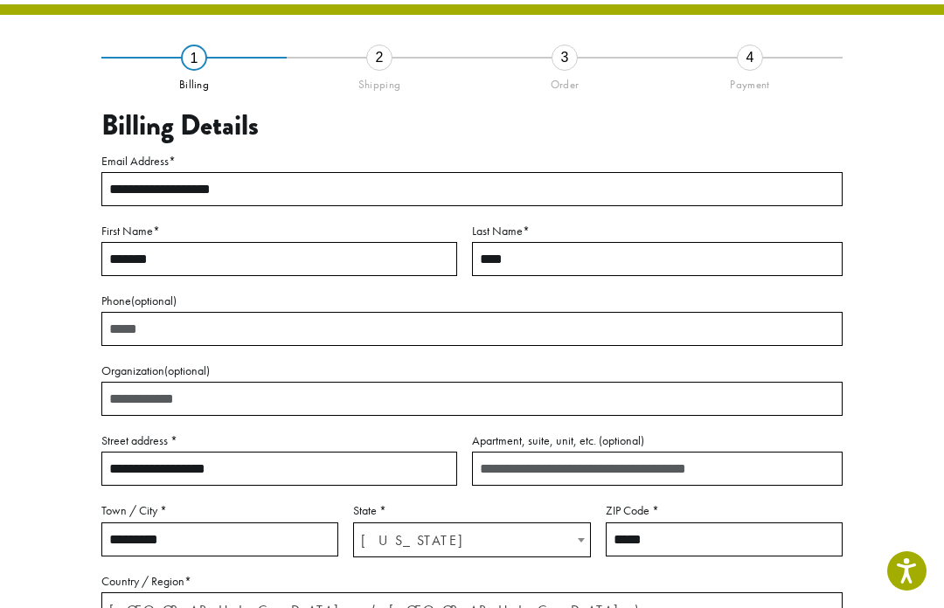
scroll to position [83, 0]
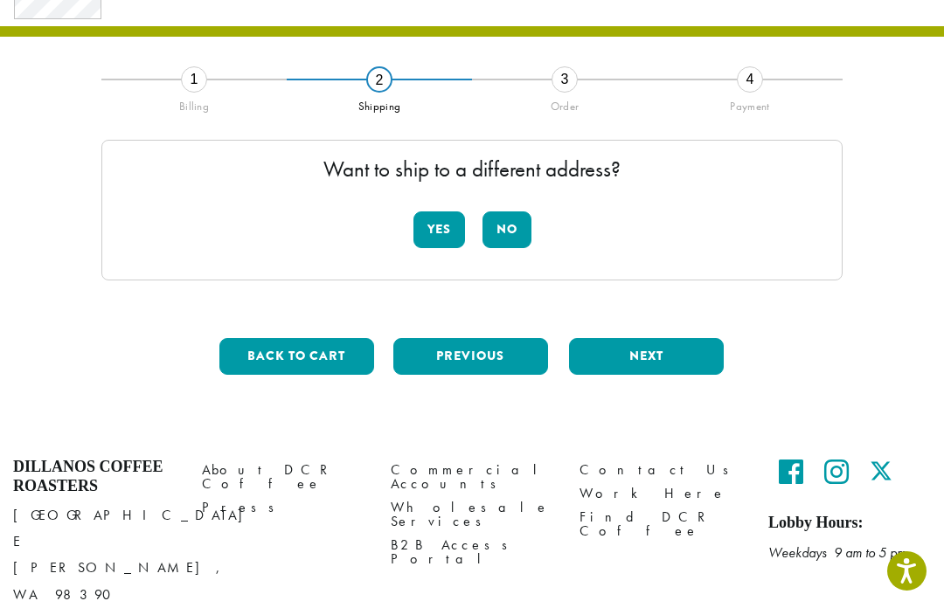
click at [509, 227] on button "No" at bounding box center [506, 229] width 49 height 37
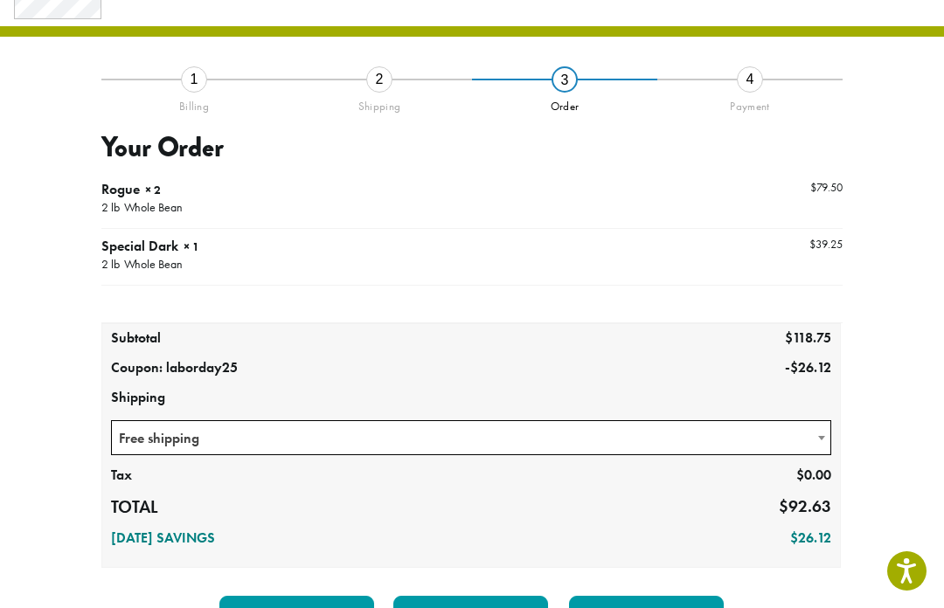
click at [647, 607] on button "Next" at bounding box center [646, 614] width 155 height 37
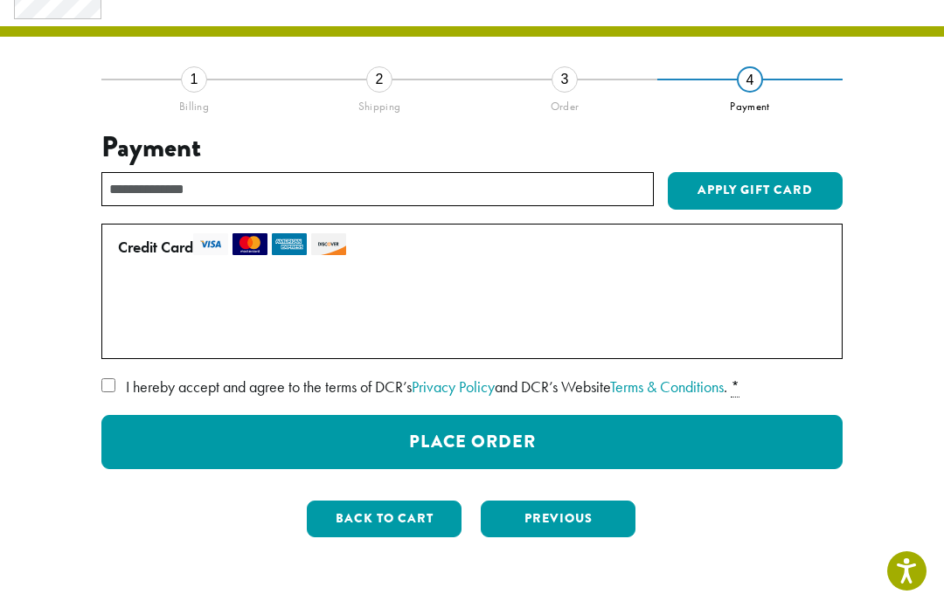
click at [476, 436] on button "Place Order" at bounding box center [471, 442] width 741 height 54
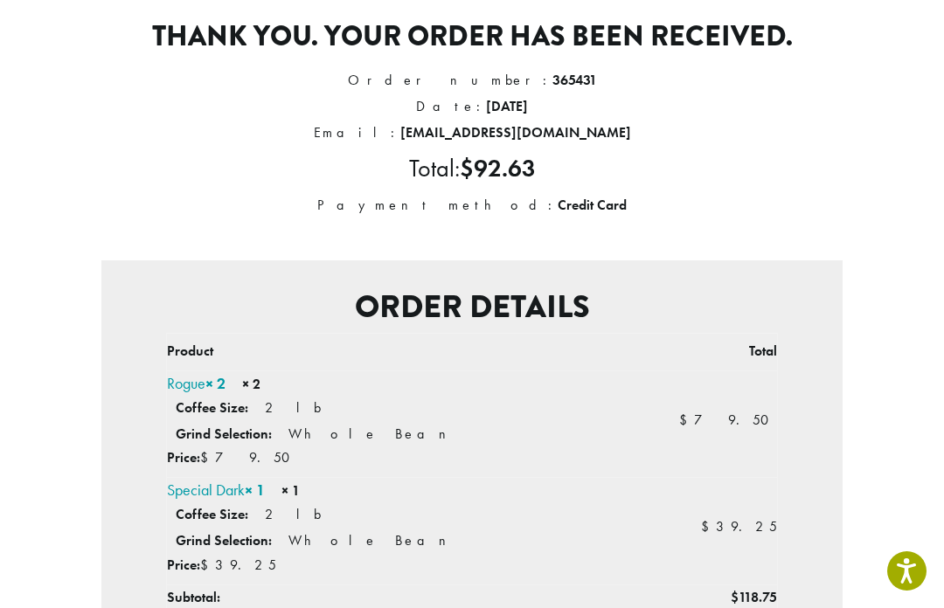
scroll to position [153, 0]
